Goal: Transaction & Acquisition: Purchase product/service

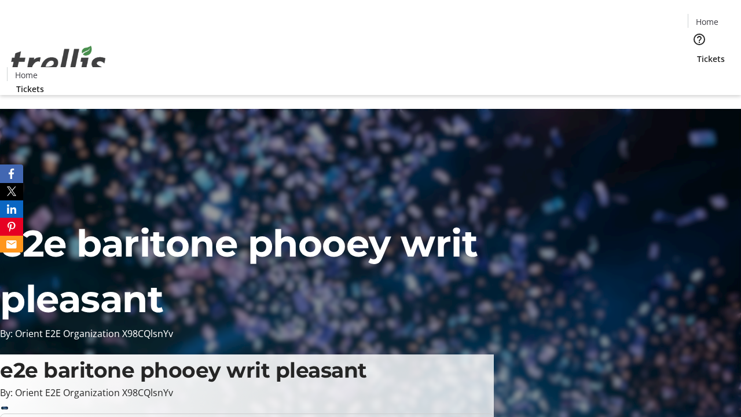
click at [697, 53] on span "Tickets" at bounding box center [711, 59] width 28 height 12
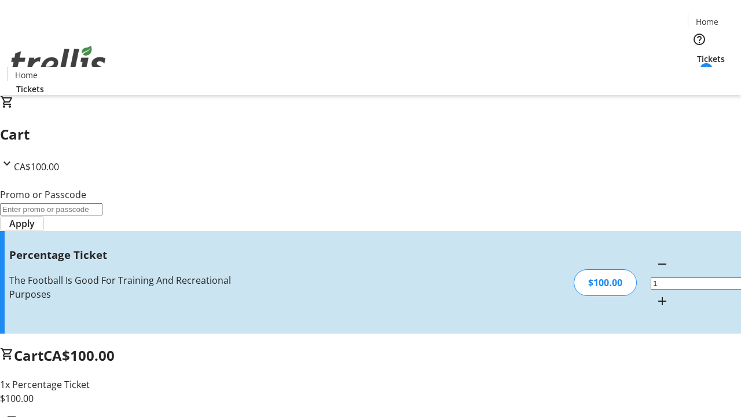
type input "BAR"
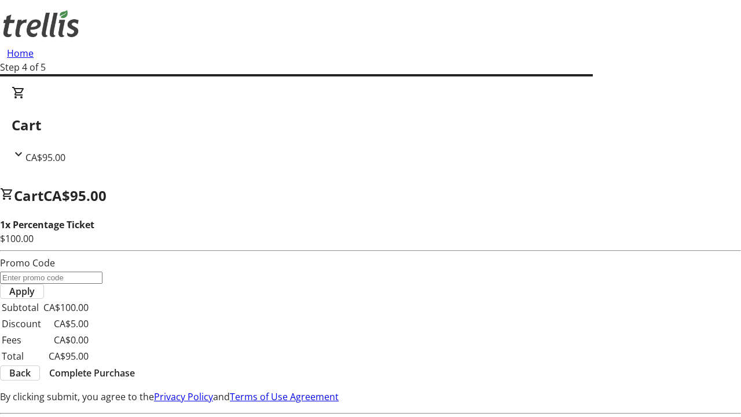
click at [135, 366] on span "Complete Purchase" at bounding box center [92, 373] width 86 height 14
